Goal: Task Accomplishment & Management: Manage account settings

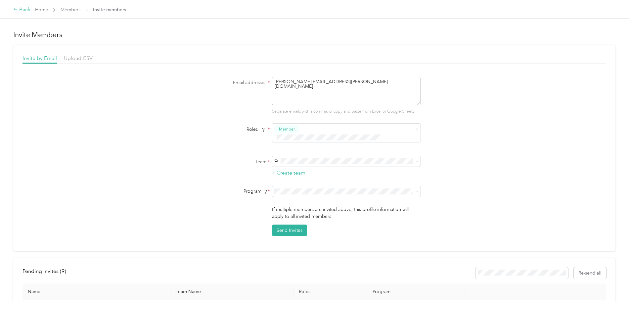
click at [30, 6] on div "Back" at bounding box center [21, 10] width 17 height 8
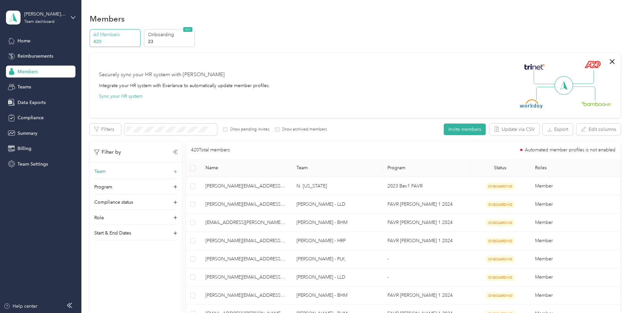
click at [163, 172] on div "Team" at bounding box center [135, 173] width 83 height 11
click at [176, 196] on div "[PERSON_NAME] [PERSON_NAME]" at bounding box center [180, 200] width 74 height 15
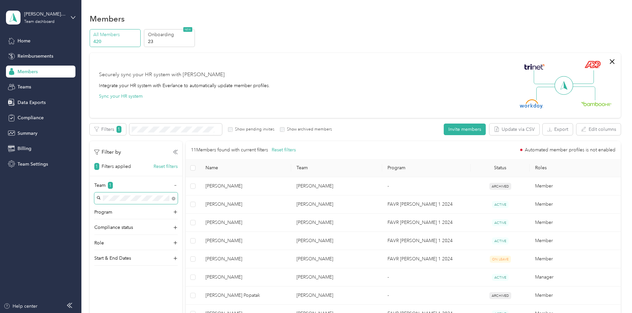
click at [175, 200] on span at bounding box center [174, 198] width 4 height 6
click at [216, 199] on body "[PERSON_NAME] Beverages Team dashboard Home Reimbursements Members Teams Data E…" at bounding box center [314, 156] width 629 height 313
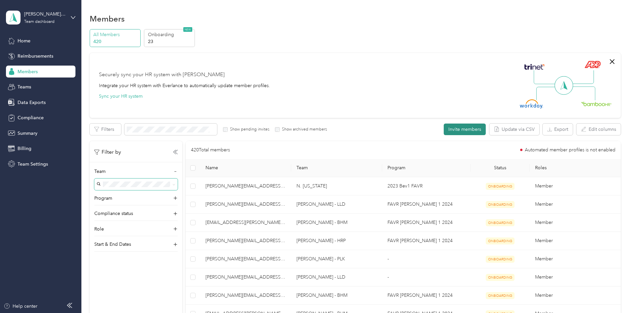
click at [444, 126] on button "Invite members" at bounding box center [465, 129] width 42 height 12
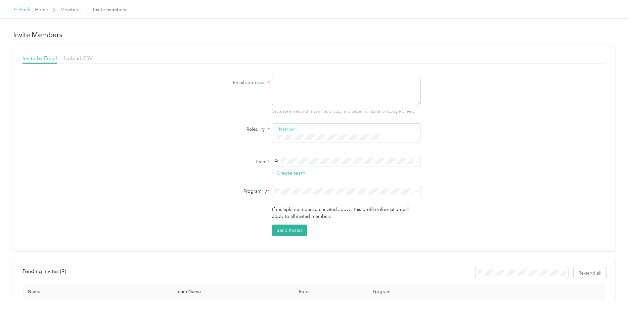
click at [30, 12] on div "Back" at bounding box center [21, 10] width 17 height 8
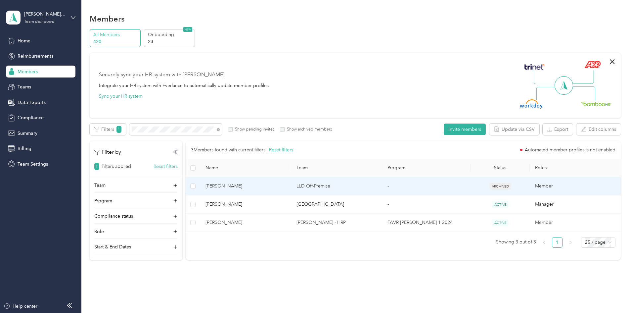
click at [291, 193] on td "[PERSON_NAME]" at bounding box center [245, 186] width 91 height 18
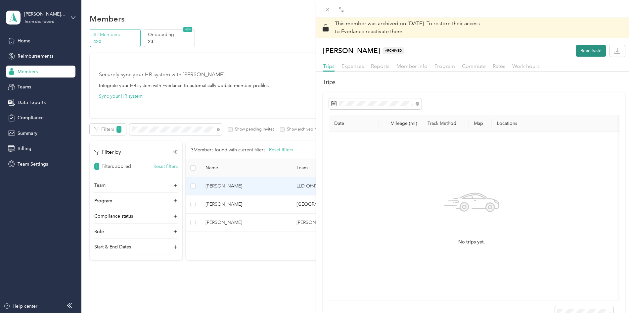
click at [587, 50] on button "Reactivate" at bounding box center [591, 51] width 30 height 12
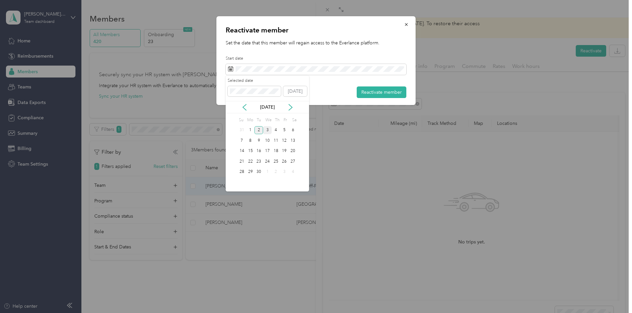
click at [268, 131] on div "3" at bounding box center [267, 130] width 9 height 8
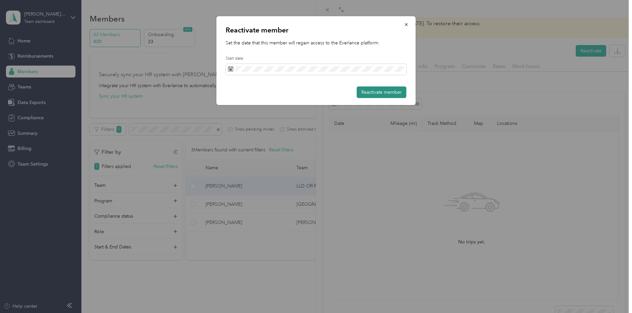
click at [368, 94] on button "Reactivate member" at bounding box center [382, 92] width 50 height 12
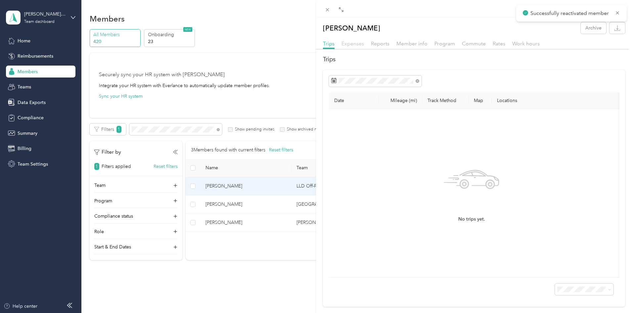
click at [356, 44] on span "Expenses" at bounding box center [353, 43] width 23 height 6
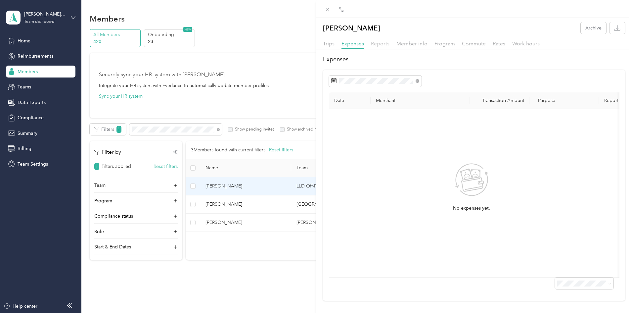
click at [379, 45] on span "Reports" at bounding box center [380, 43] width 19 height 6
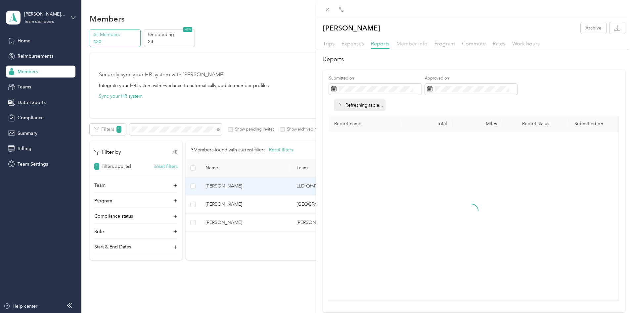
click at [406, 44] on span "Member info" at bounding box center [412, 43] width 31 height 6
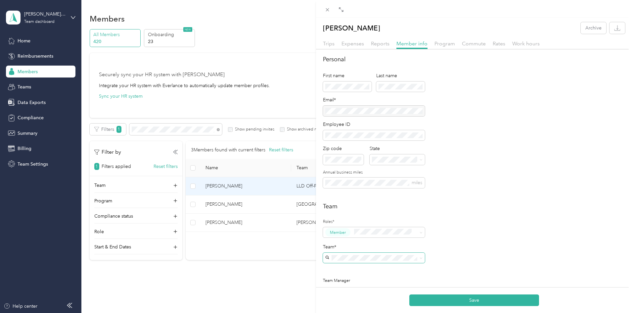
click at [358, 277] on p "[PERSON_NAME]" at bounding box center [374, 277] width 93 height 7
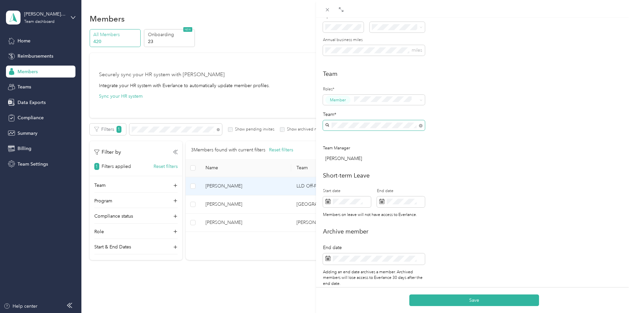
scroll to position [151, 0]
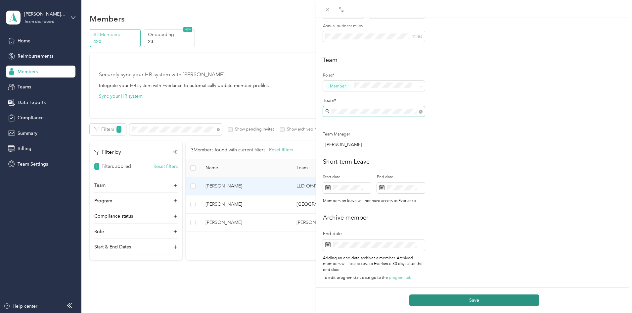
click at [484, 300] on button "Save" at bounding box center [475, 300] width 130 height 12
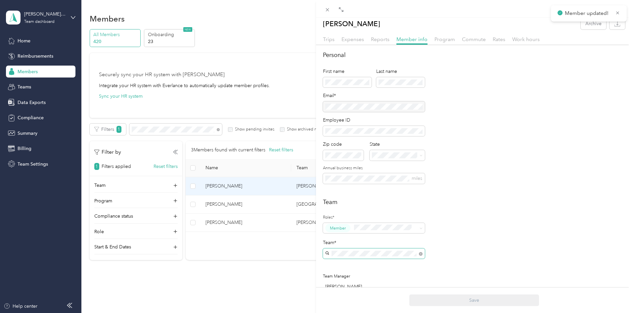
scroll to position [0, 0]
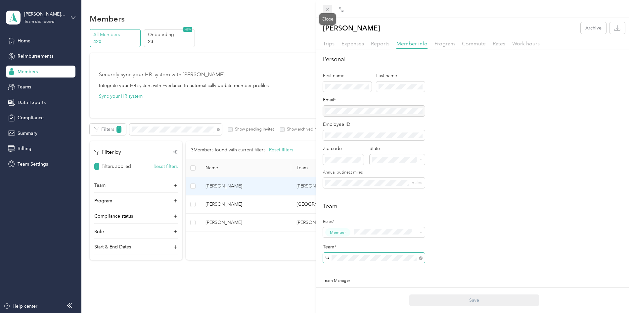
click at [327, 9] on icon at bounding box center [327, 9] width 3 height 3
